Goal: Entertainment & Leisure: Browse casually

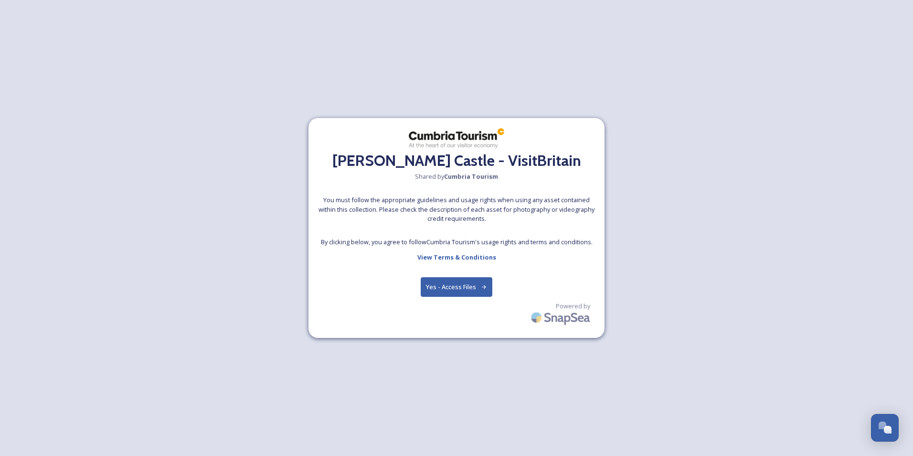
click at [472, 278] on div "[PERSON_NAME] Castle - VisitBritain Shared by Cumbria Tourism You must follow t…" at bounding box center [456, 228] width 296 height 220
click at [472, 280] on button "Yes - Access Files" at bounding box center [457, 287] width 72 height 20
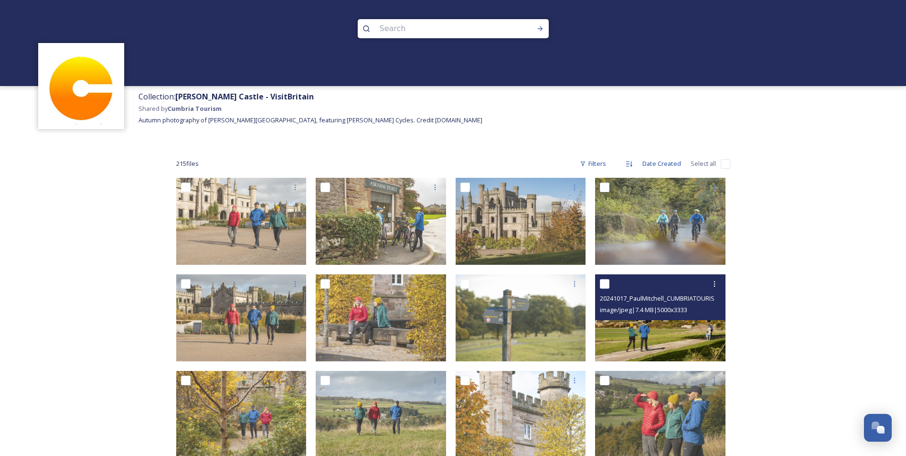
click at [642, 331] on img at bounding box center [660, 317] width 130 height 87
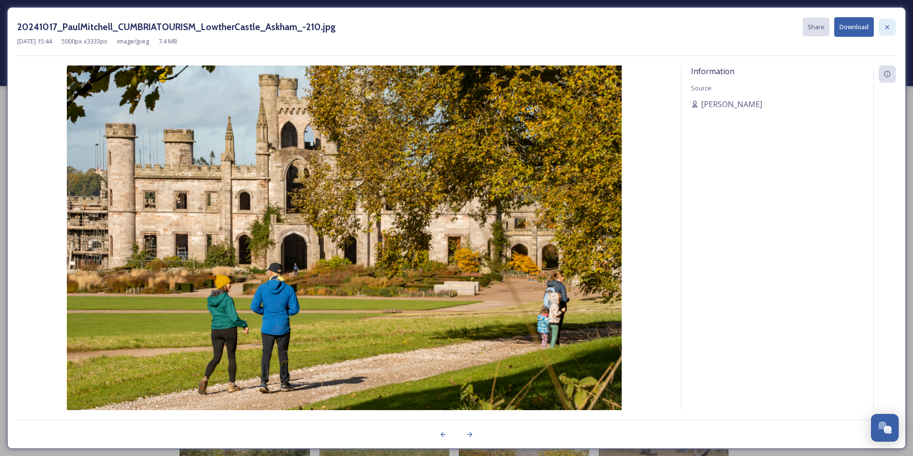
click at [885, 28] on icon at bounding box center [887, 27] width 8 height 8
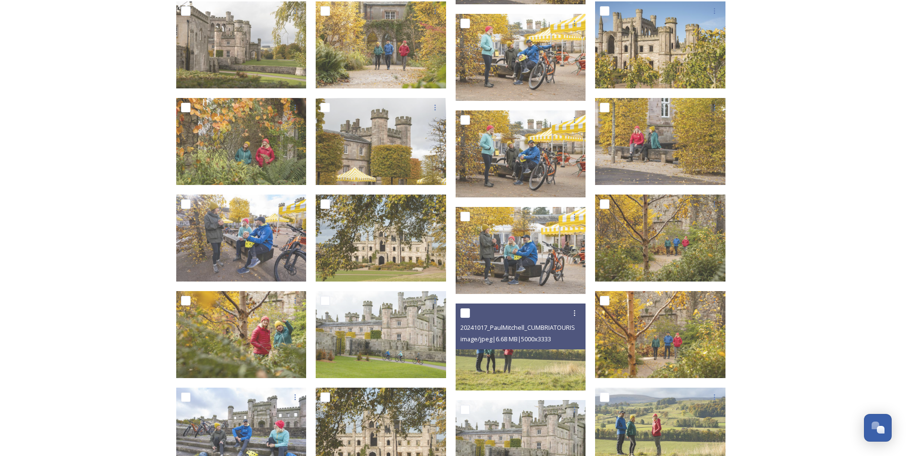
scroll to position [573, 0]
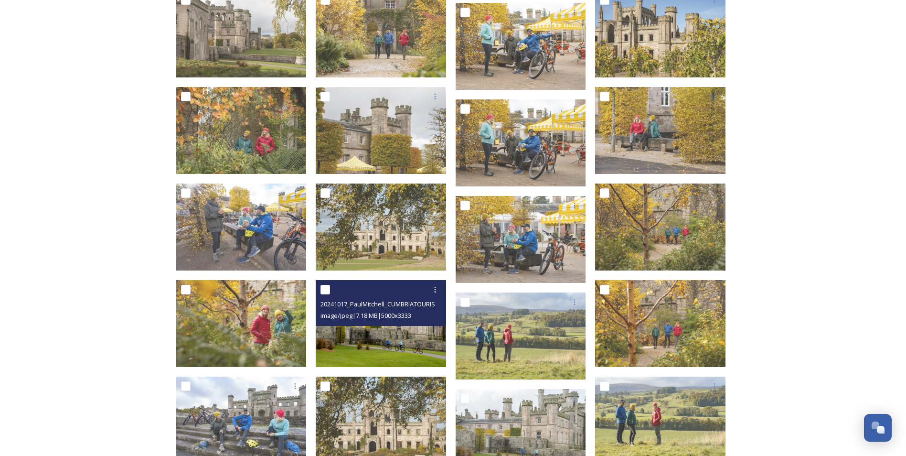
click at [421, 352] on img at bounding box center [381, 323] width 130 height 87
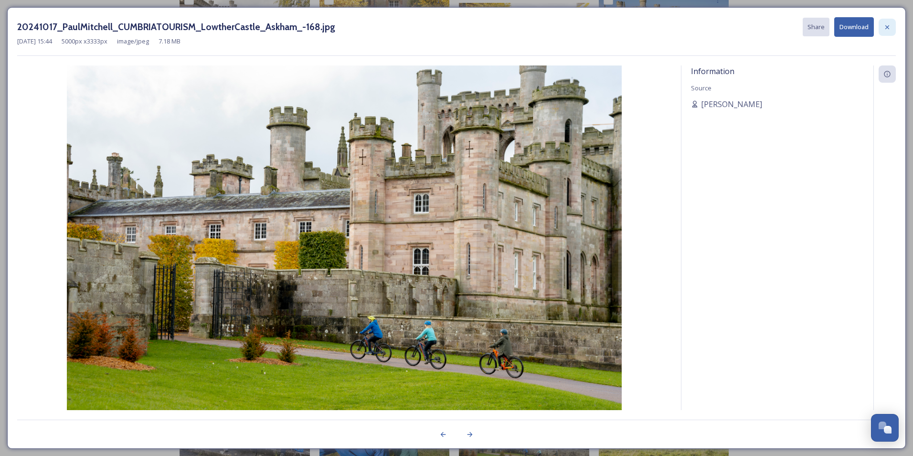
click at [886, 32] on div at bounding box center [887, 27] width 17 height 17
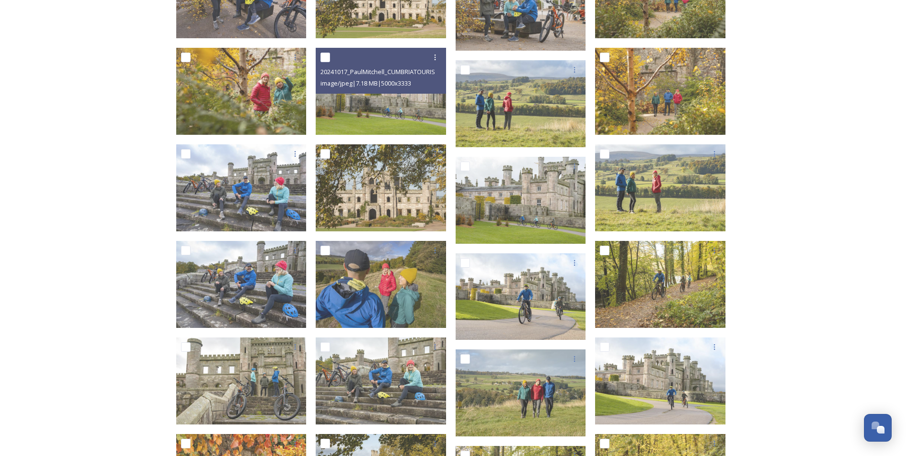
scroll to position [860, 0]
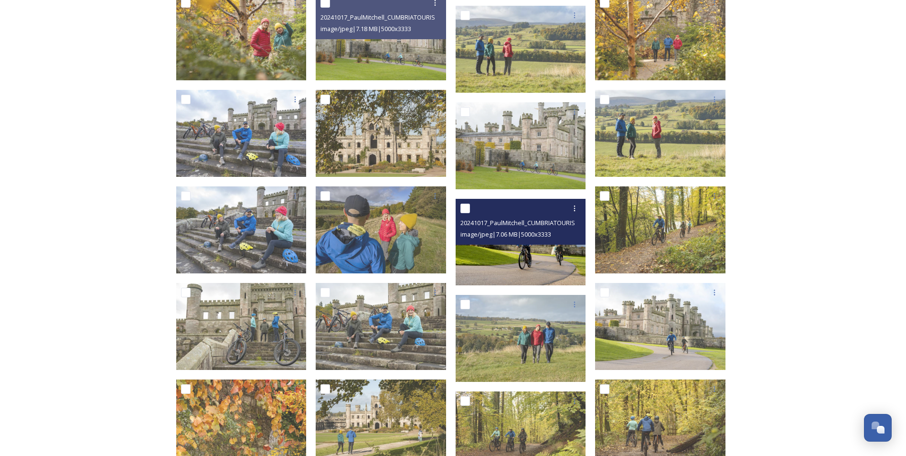
click at [562, 275] on img at bounding box center [521, 241] width 130 height 87
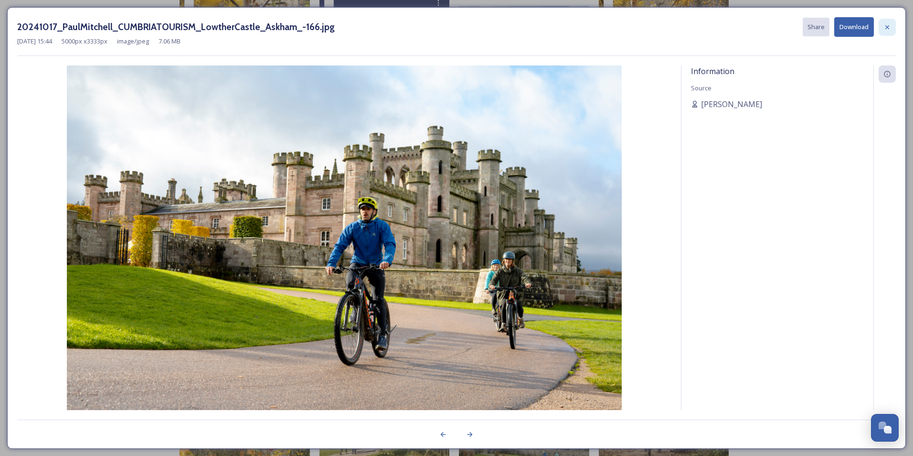
click at [886, 24] on icon at bounding box center [887, 27] width 8 height 8
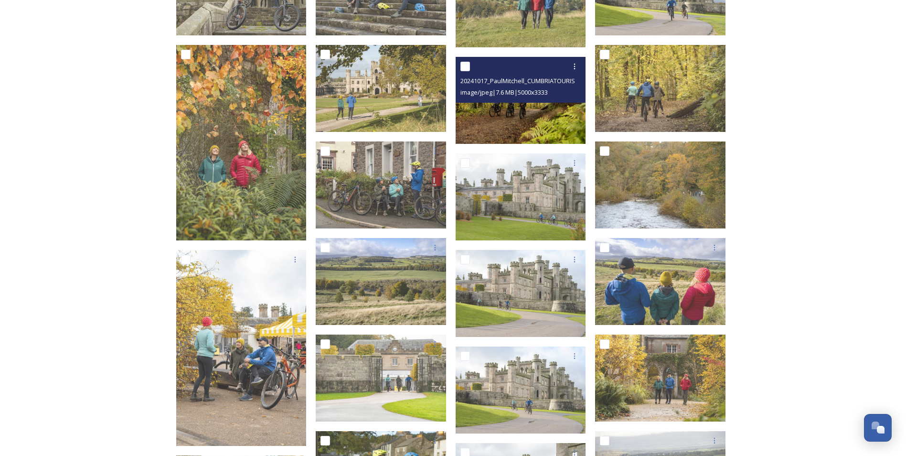
scroll to position [1242, 0]
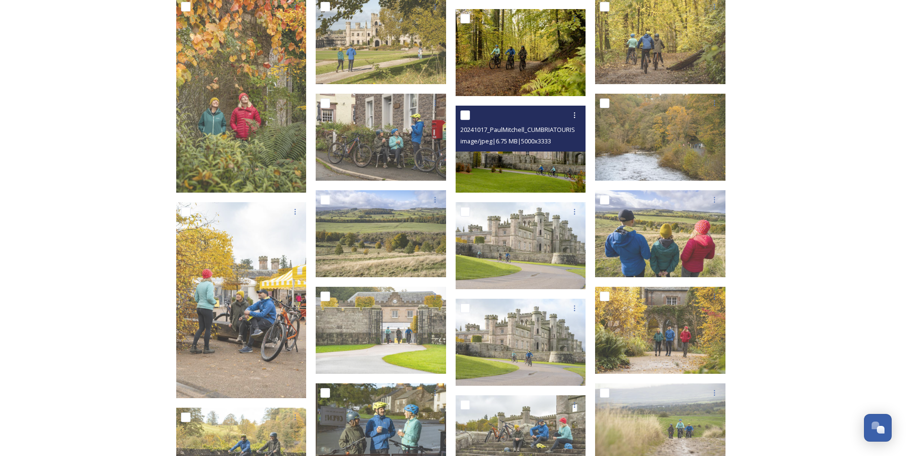
click at [516, 164] on img at bounding box center [521, 149] width 130 height 87
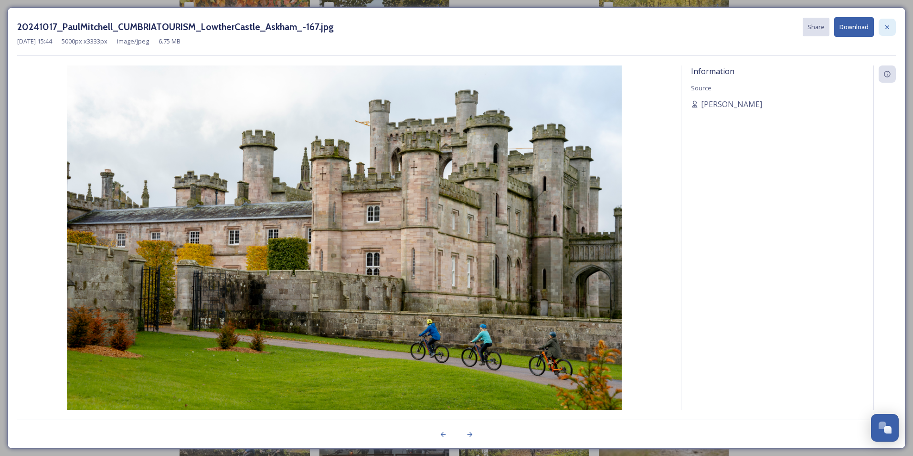
click at [887, 27] on icon at bounding box center [887, 27] width 4 height 4
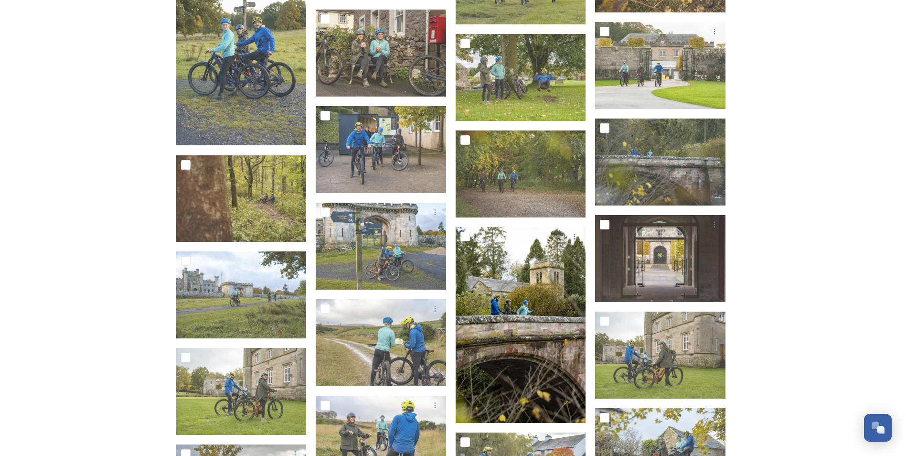
scroll to position [3390, 0]
